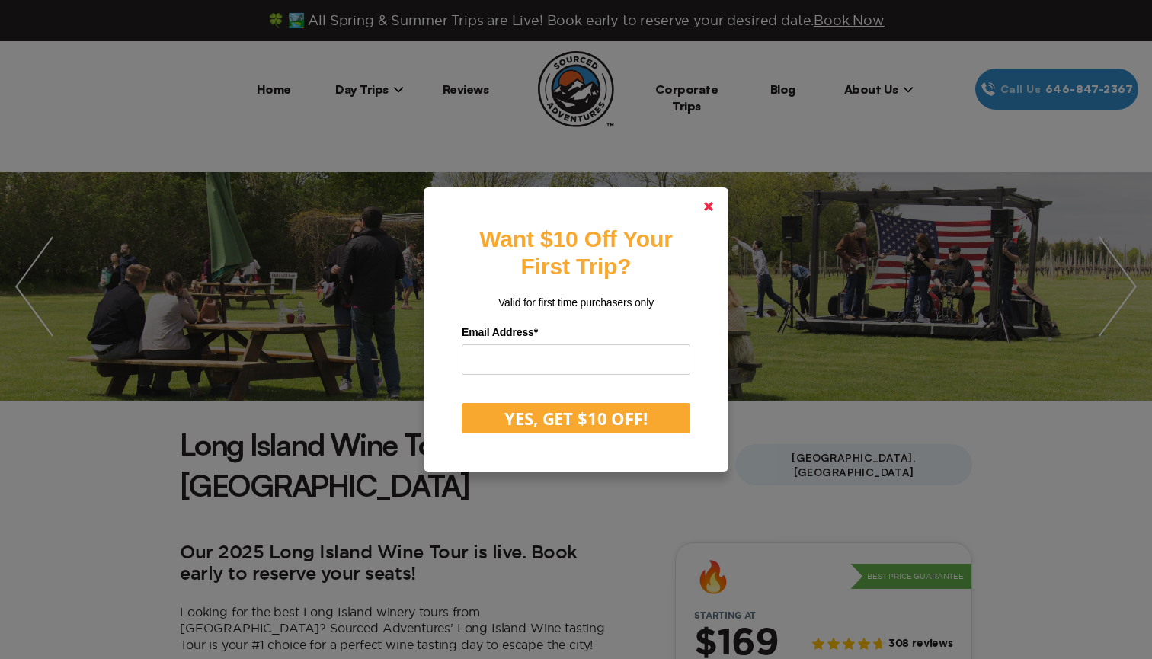
click at [710, 208] on polygon at bounding box center [708, 206] width 9 height 9
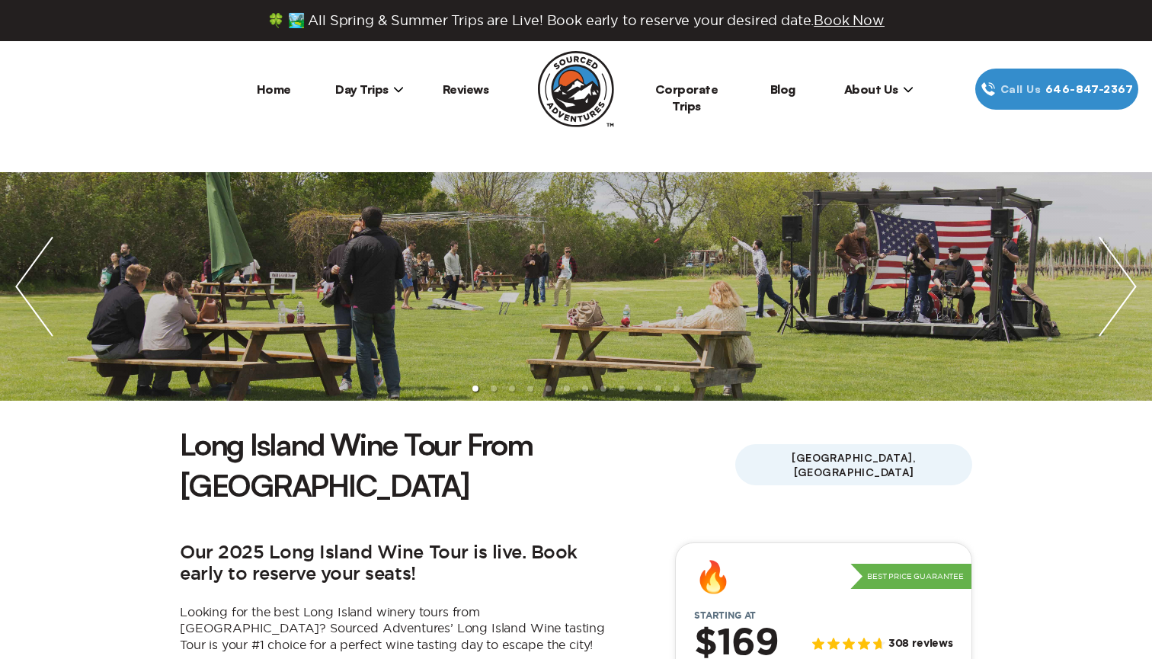
click at [1122, 273] on img "next slide / item" at bounding box center [1118, 286] width 69 height 229
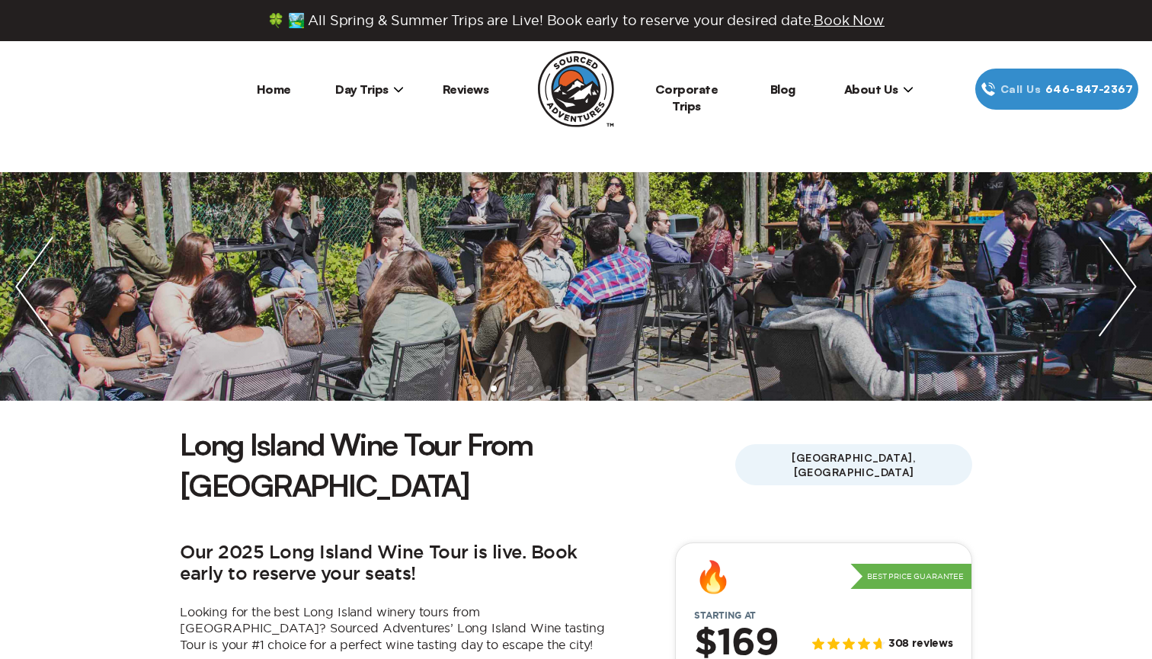
click at [1122, 276] on img "next slide / item" at bounding box center [1118, 286] width 69 height 229
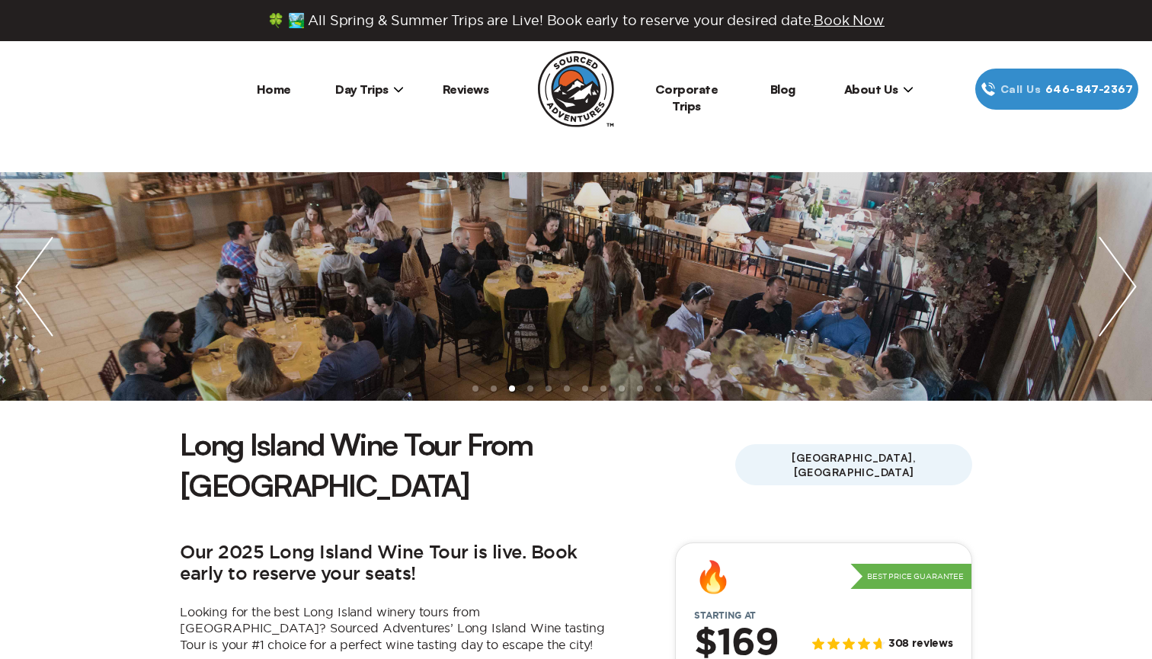
click at [1122, 276] on img "next slide / item" at bounding box center [1118, 286] width 69 height 229
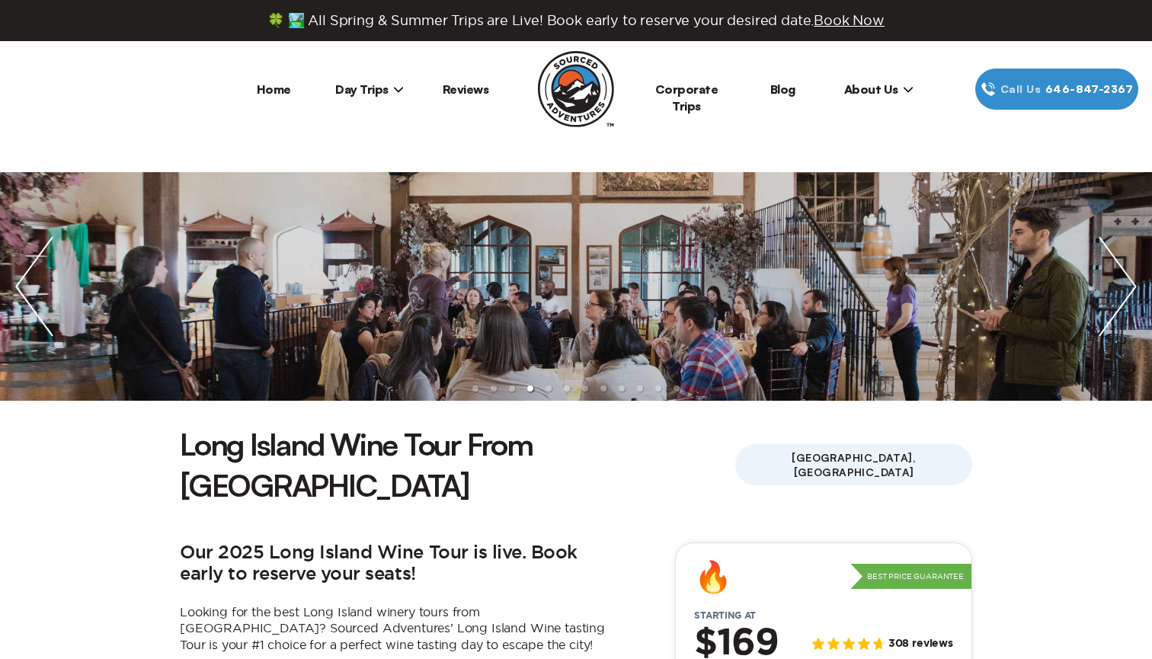
click at [1122, 276] on img "next slide / item" at bounding box center [1118, 286] width 69 height 229
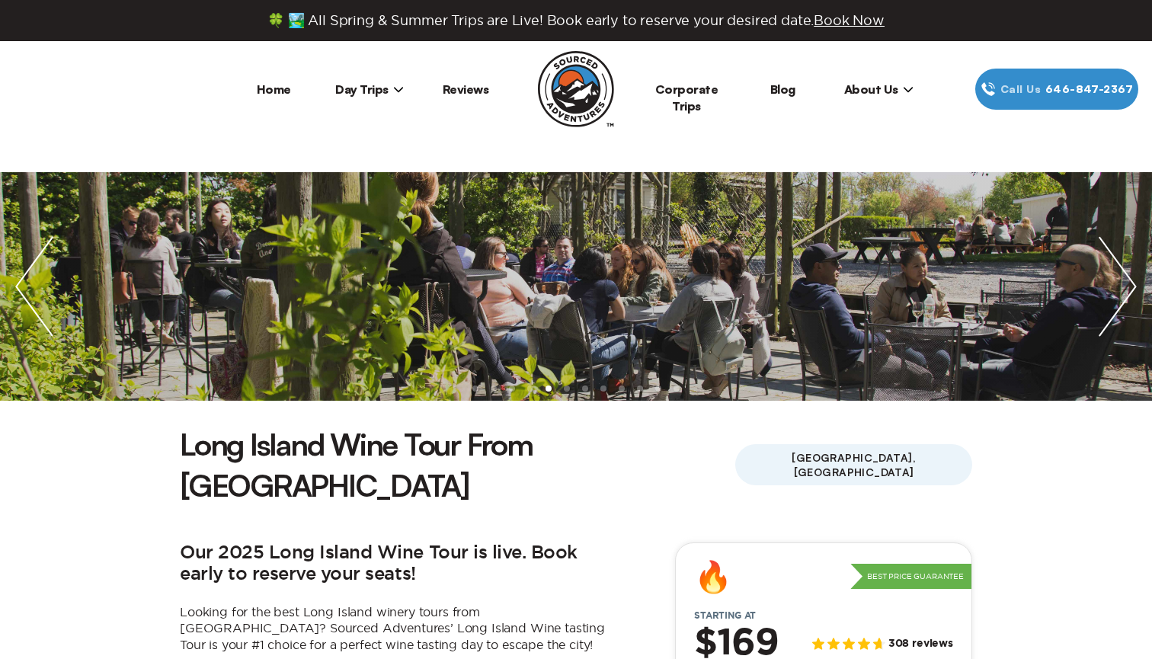
click at [1122, 276] on img "next slide / item" at bounding box center [1118, 286] width 69 height 229
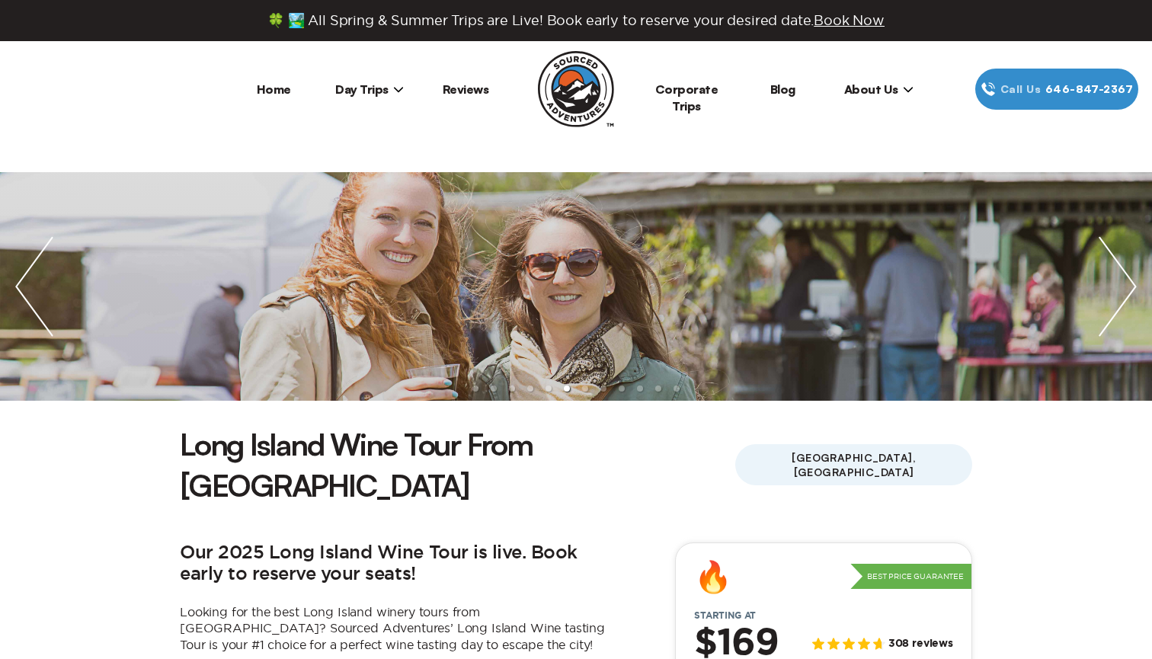
click at [1122, 276] on img "next slide / item" at bounding box center [1118, 286] width 69 height 229
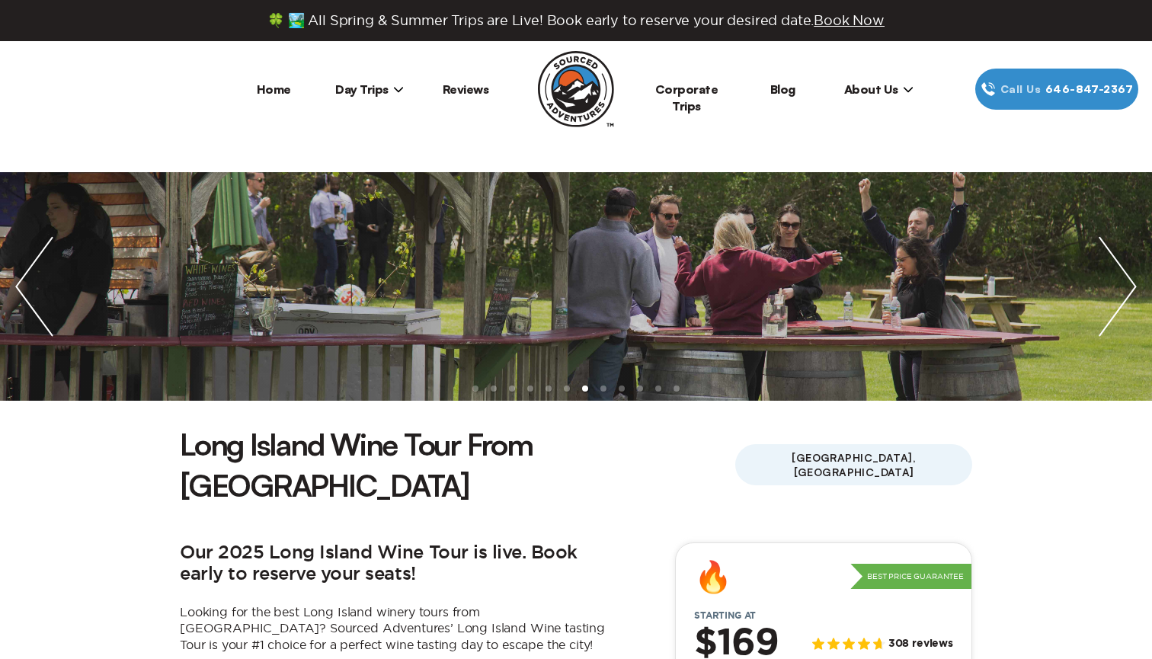
click at [1122, 276] on img "next slide / item" at bounding box center [1118, 286] width 69 height 229
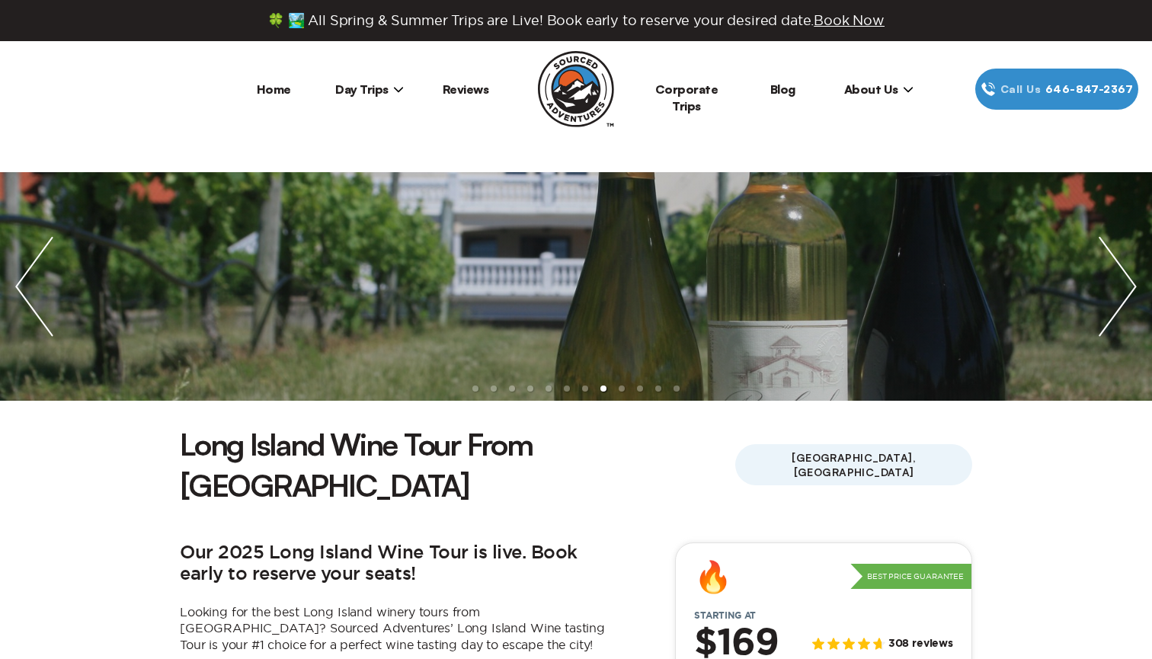
click at [1122, 276] on img "next slide / item" at bounding box center [1118, 286] width 69 height 229
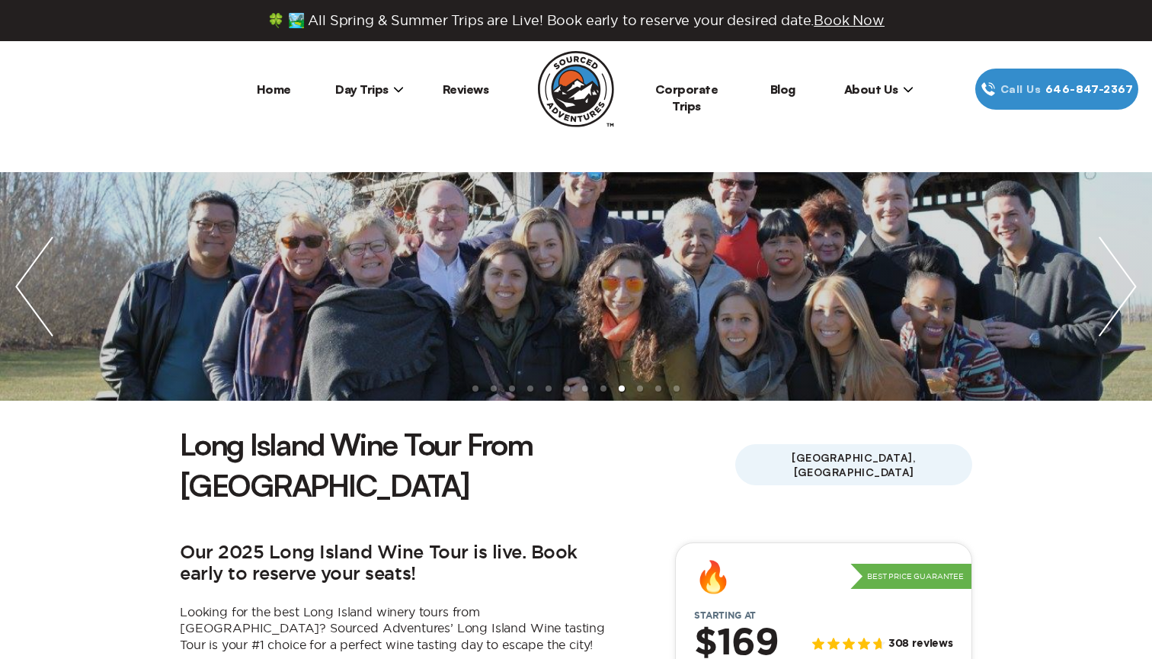
click at [1122, 279] on img "next slide / item" at bounding box center [1118, 286] width 69 height 229
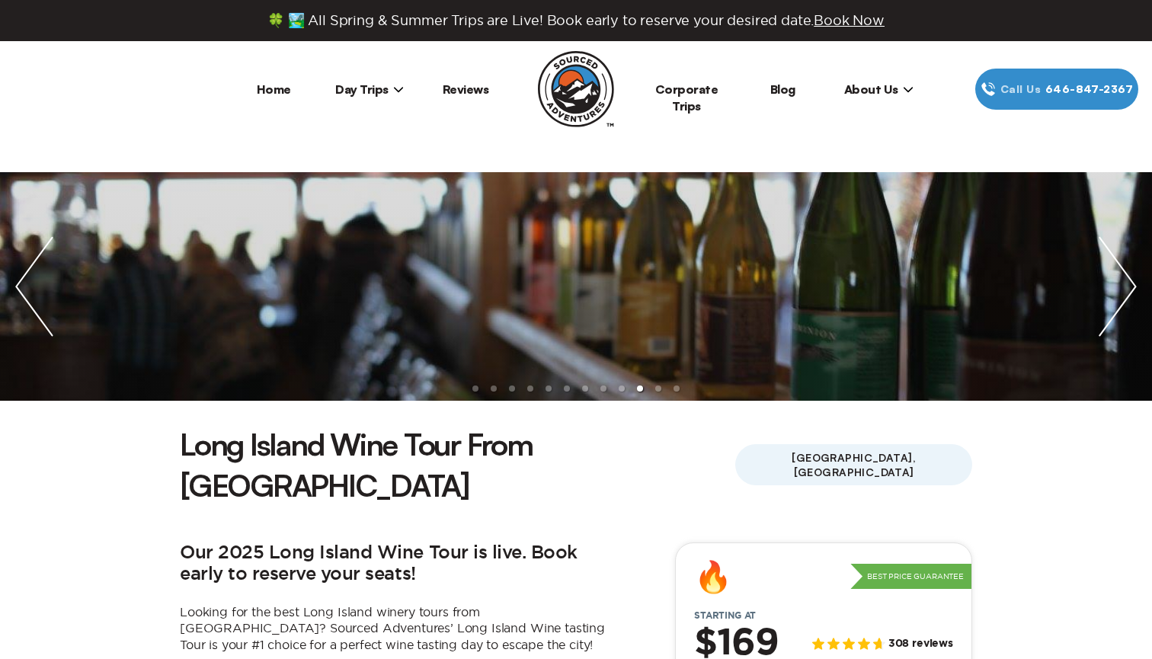
click at [1122, 279] on img "next slide / item" at bounding box center [1118, 286] width 69 height 229
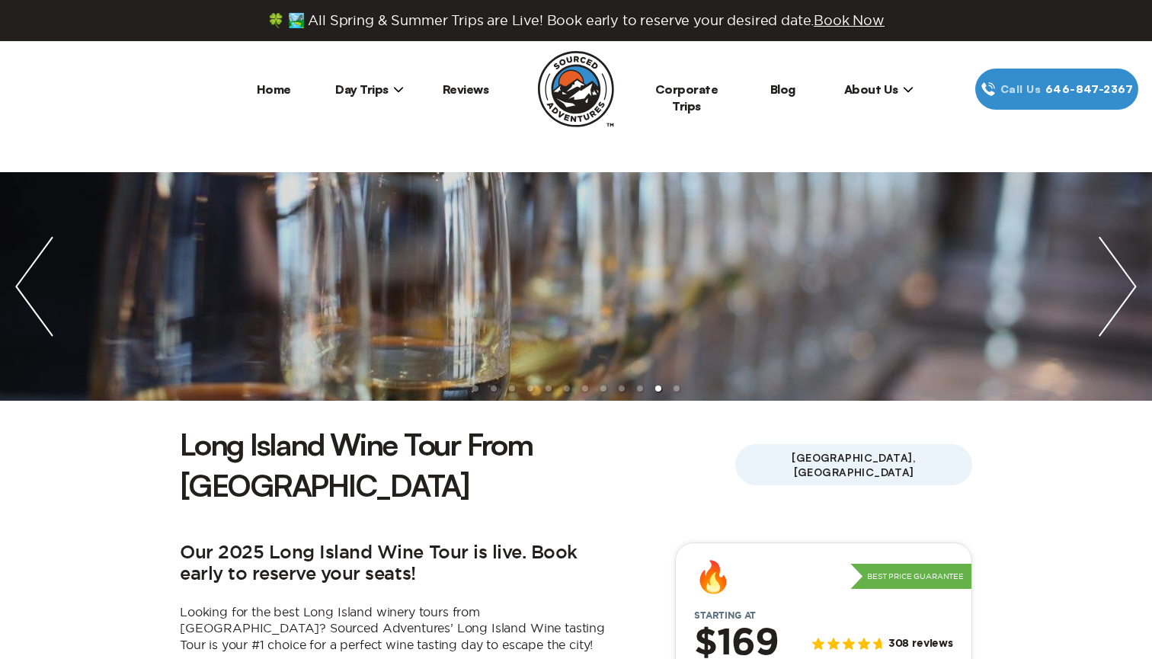
click at [1122, 279] on img "next slide / item" at bounding box center [1118, 286] width 69 height 229
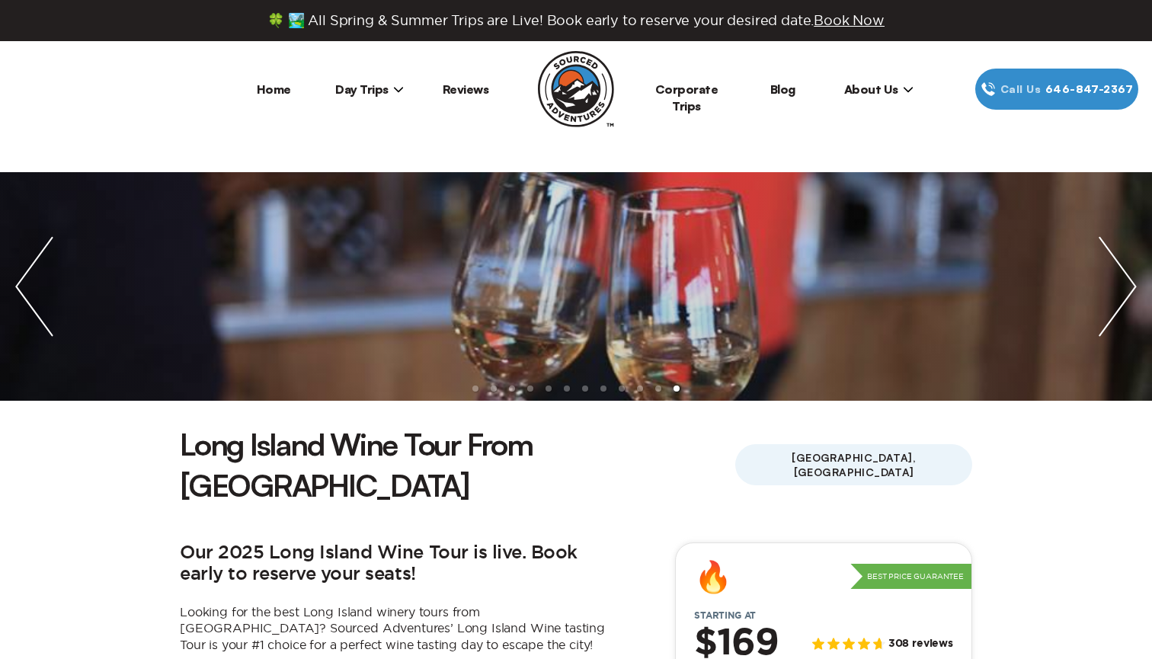
click at [1122, 279] on img "next slide / item" at bounding box center [1118, 286] width 69 height 229
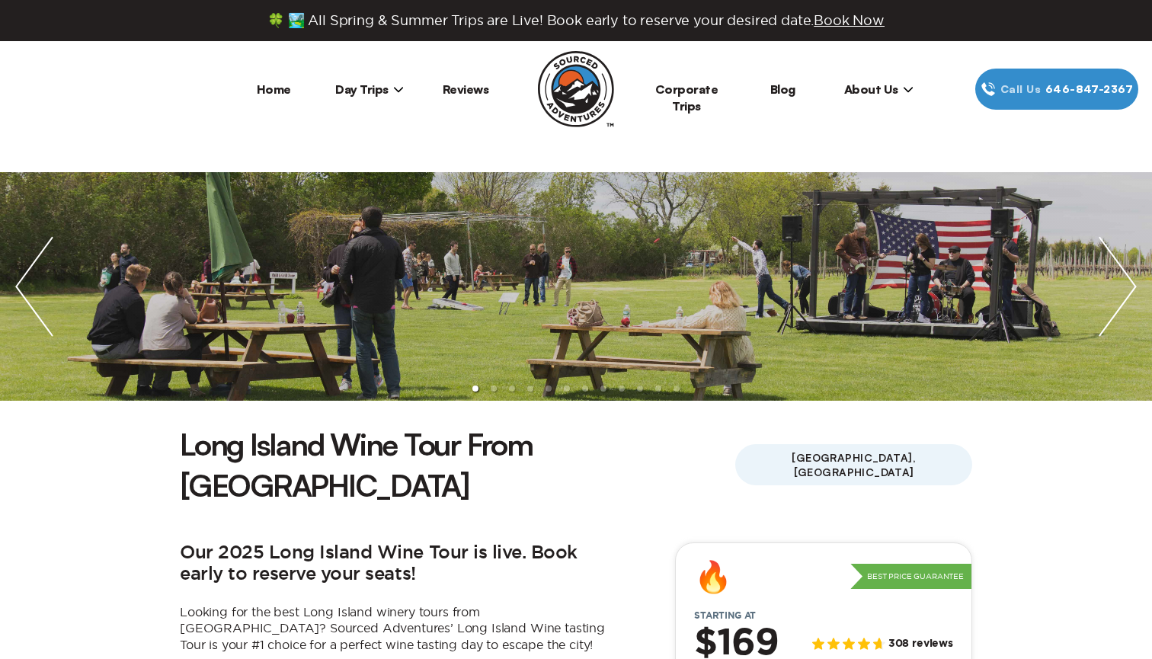
click at [1122, 279] on img "next slide / item" at bounding box center [1118, 286] width 69 height 229
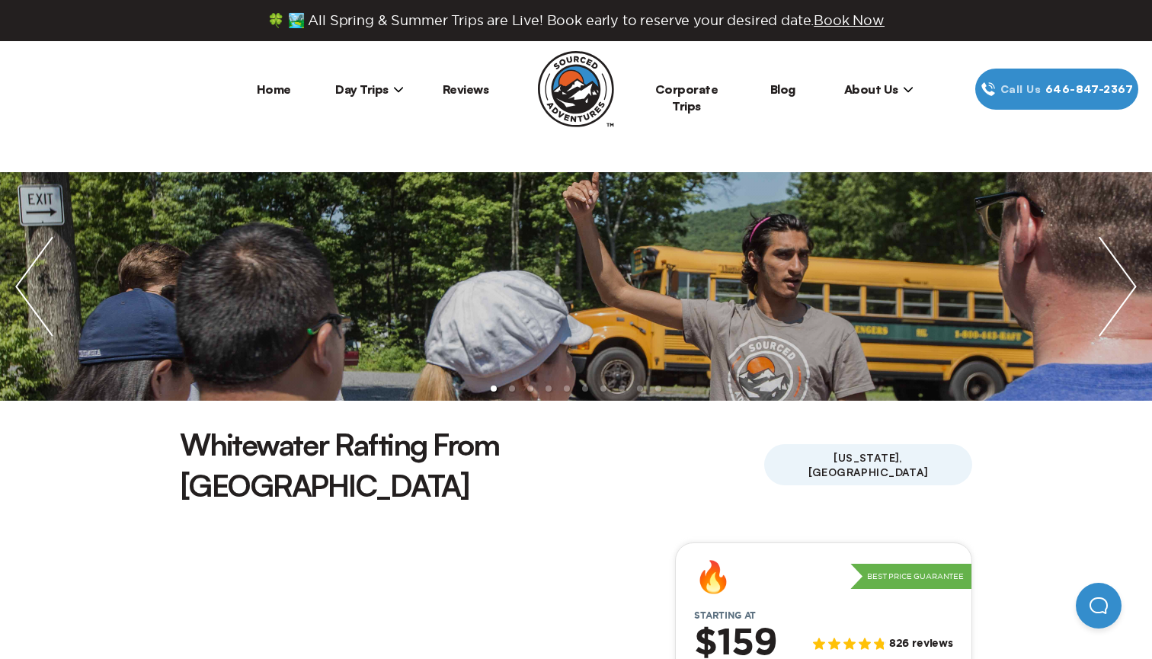
click at [1122, 308] on img "next slide / item" at bounding box center [1118, 286] width 69 height 229
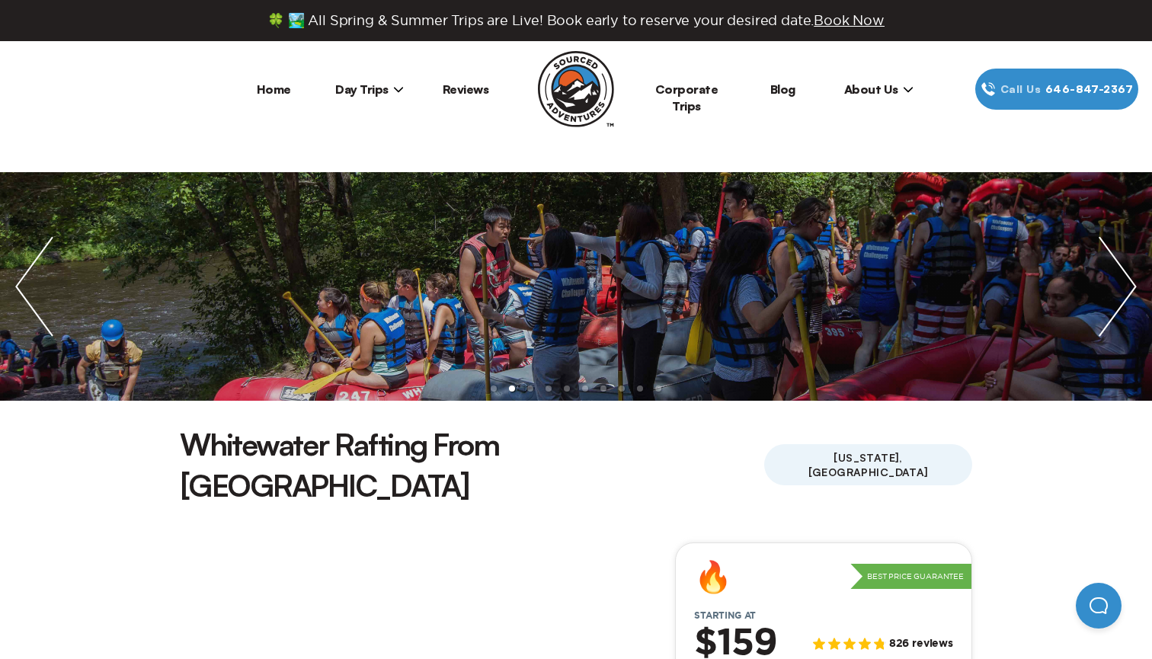
click at [1122, 297] on img "next slide / item" at bounding box center [1118, 286] width 69 height 229
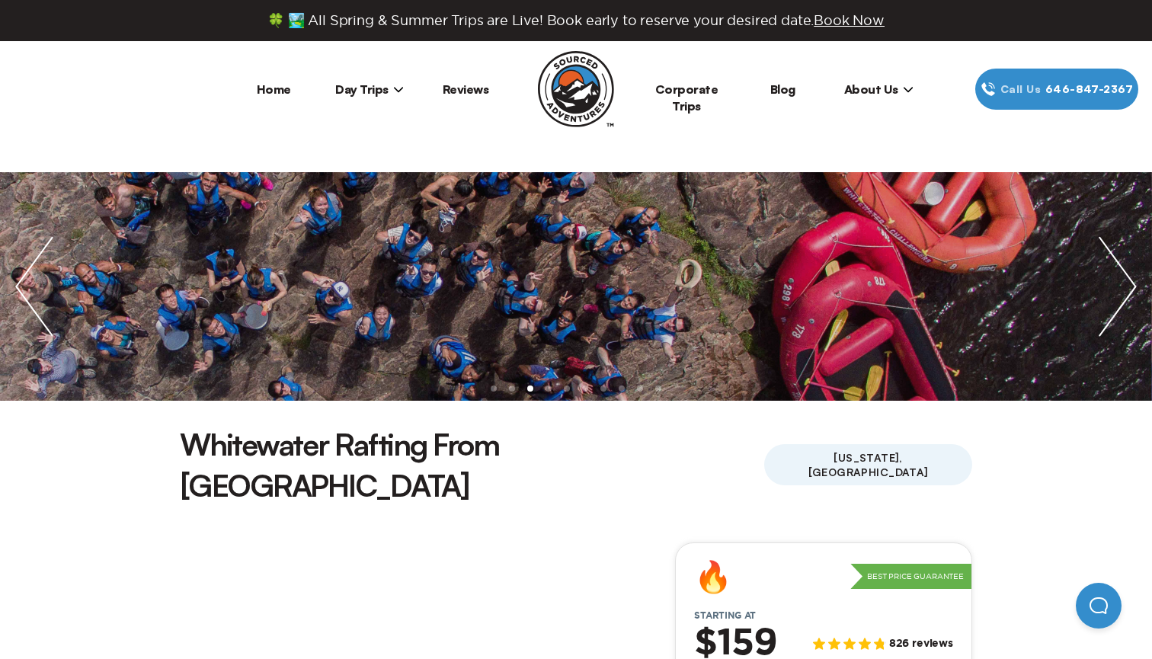
click at [1122, 297] on img "next slide / item" at bounding box center [1118, 286] width 69 height 229
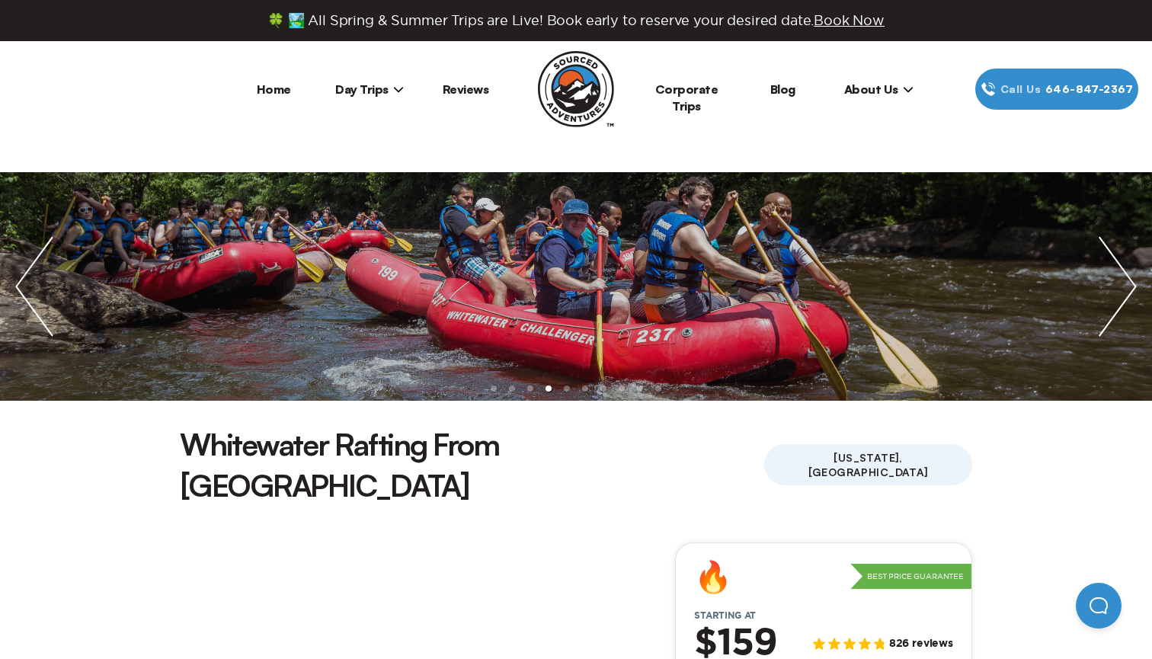
click at [1122, 297] on img "next slide / item" at bounding box center [1118, 286] width 69 height 229
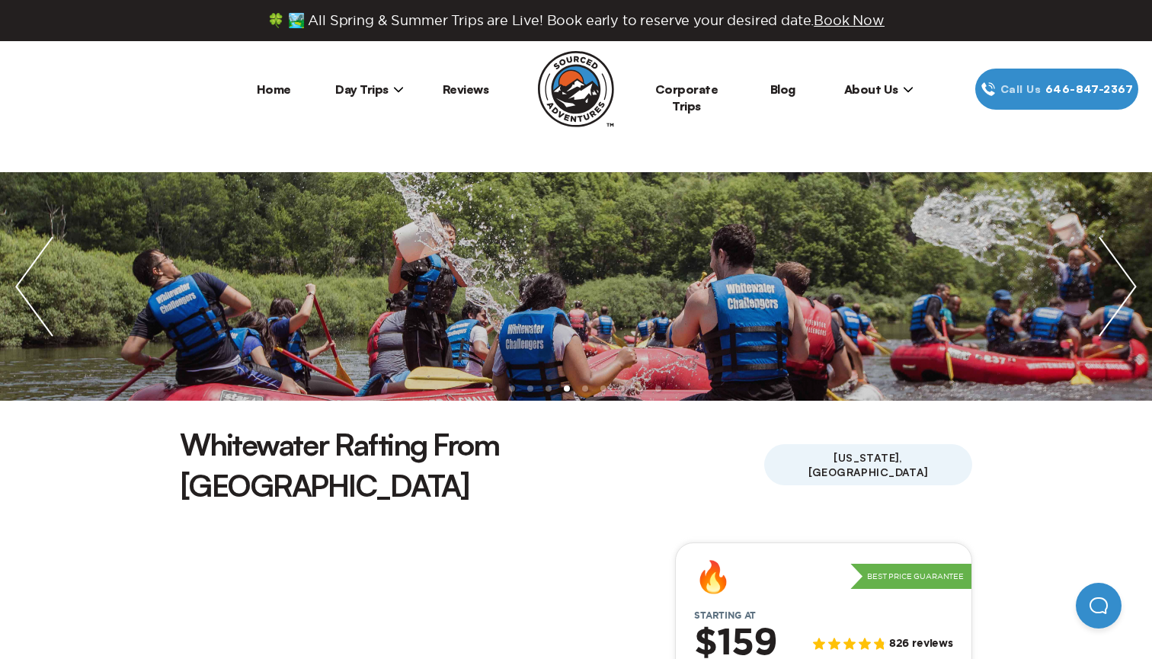
click at [1122, 297] on img "next slide / item" at bounding box center [1118, 286] width 69 height 229
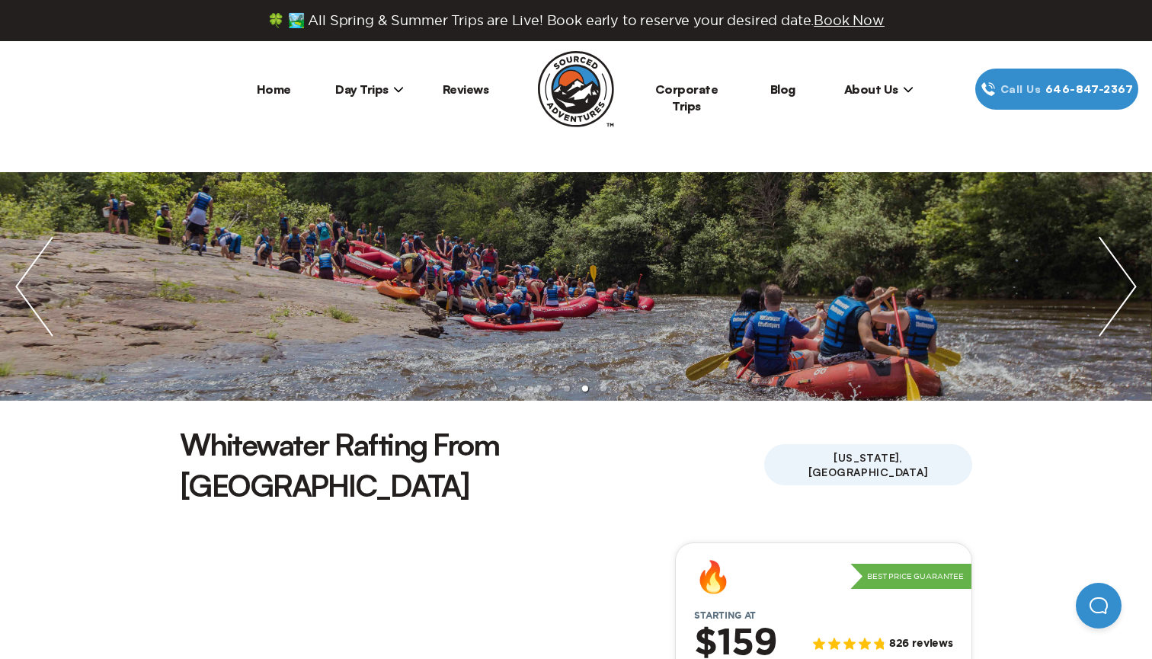
click at [1122, 297] on img "next slide / item" at bounding box center [1118, 286] width 69 height 229
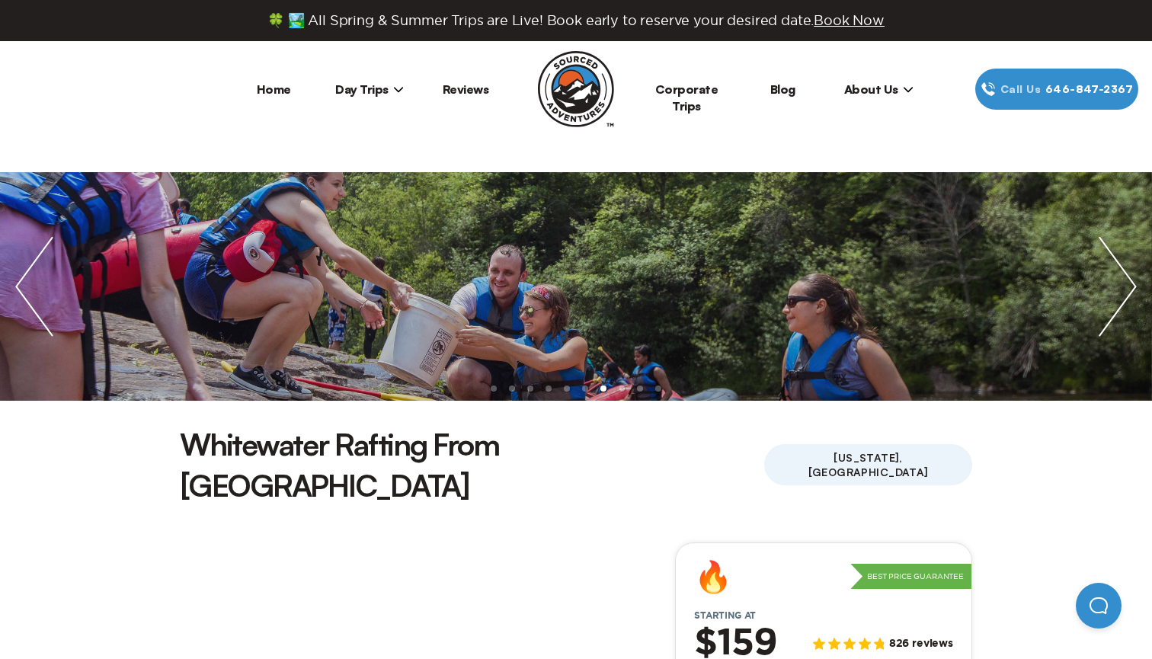
click at [1122, 297] on img "next slide / item" at bounding box center [1118, 286] width 69 height 229
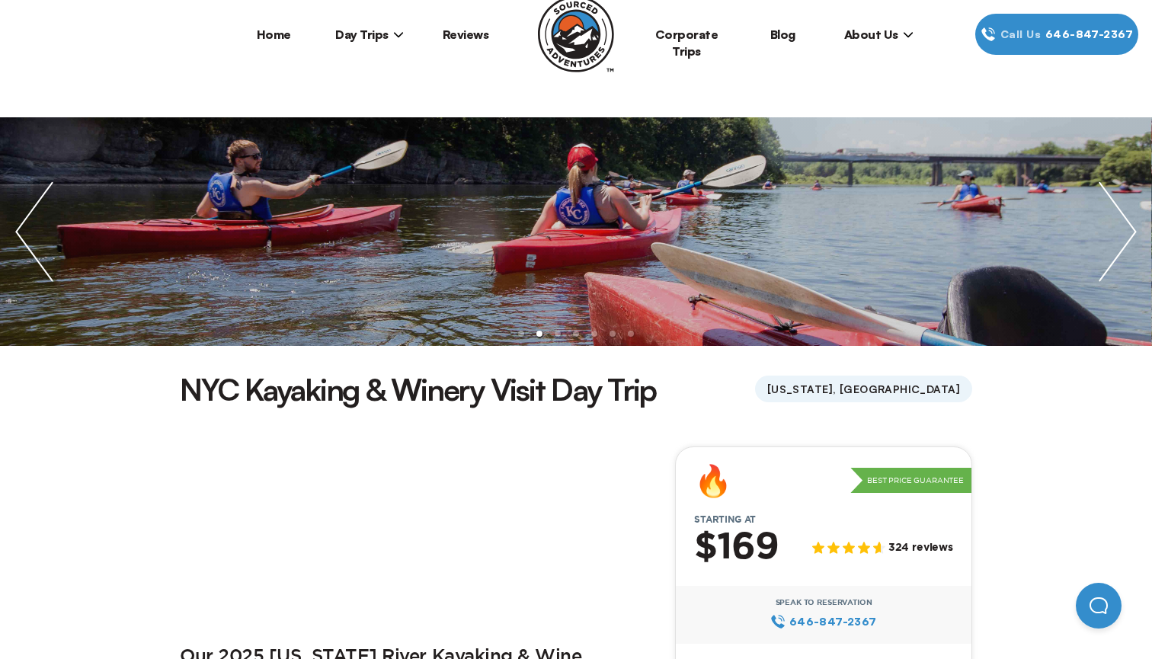
scroll to position [53, 0]
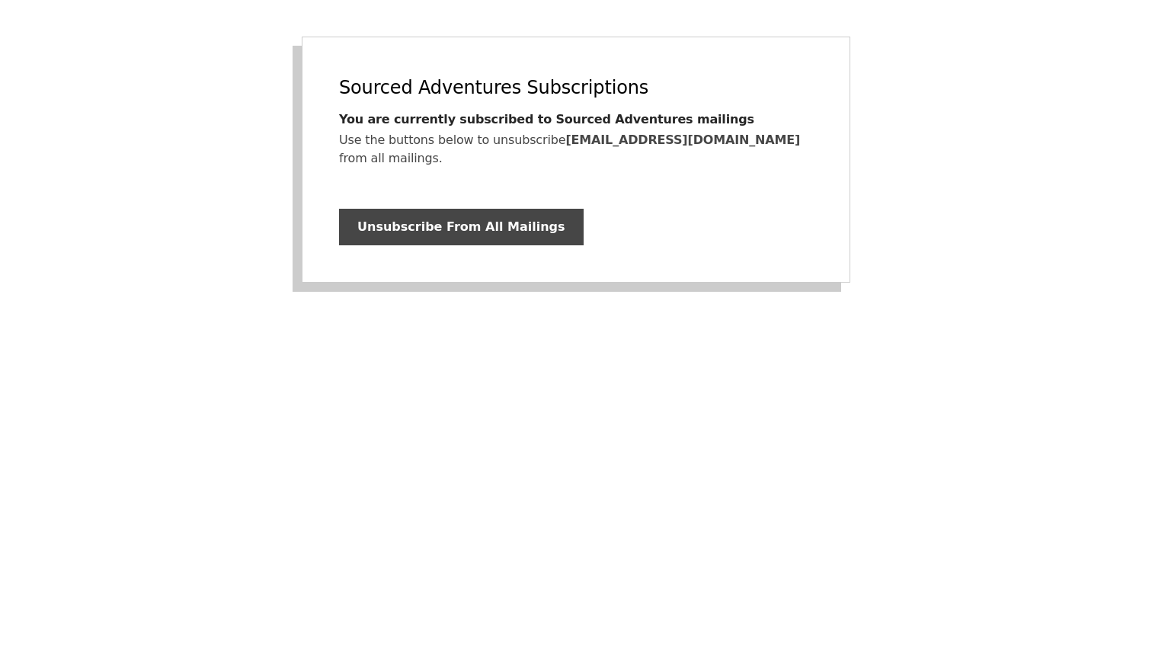
click at [376, 217] on button "Unsubscribe From All Mailings" at bounding box center [461, 227] width 245 height 37
